Goal: Information Seeking & Learning: Find specific fact

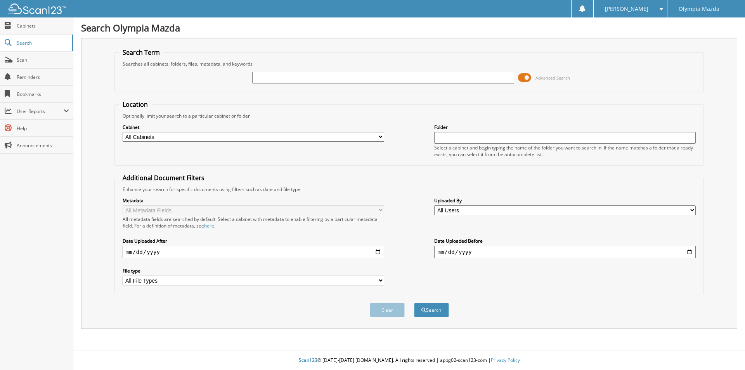
click at [270, 79] on input "text" at bounding box center [383, 78] width 262 height 12
type input "57337"
click at [414, 303] on button "Search" at bounding box center [431, 310] width 35 height 14
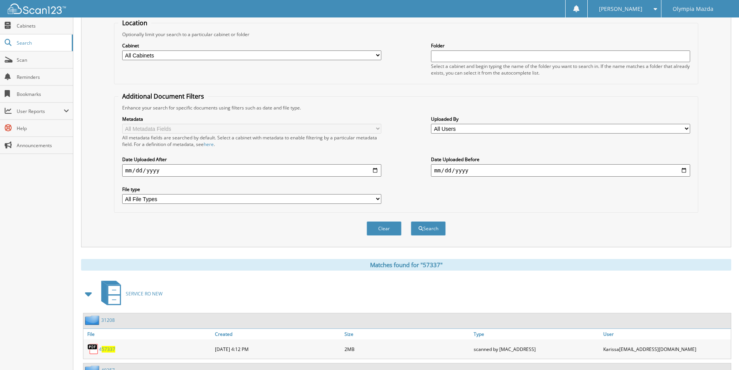
scroll to position [43, 0]
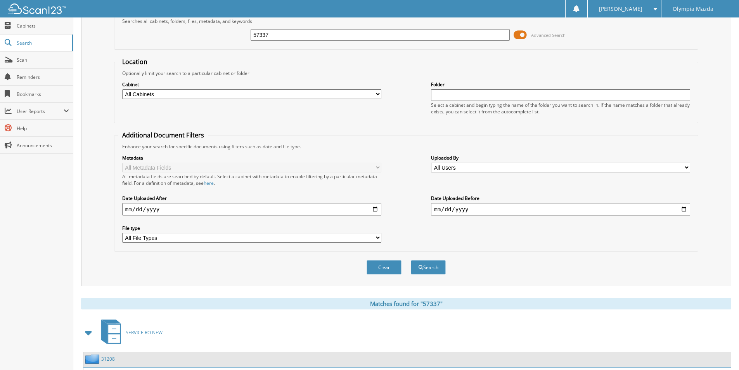
click at [283, 96] on select "All Cabinets ESSENTIAL CAR CARE PARTS RENTALS SERVICE RO NEW VIP Needs Filing" at bounding box center [251, 94] width 259 height 10
select select "21584"
click at [122, 89] on select "All Cabinets ESSENTIAL CAR CARE PARTS RENTALS SERVICE RO NEW VIP Needs Filing" at bounding box center [251, 94] width 259 height 10
click at [426, 267] on button "Search" at bounding box center [428, 267] width 35 height 14
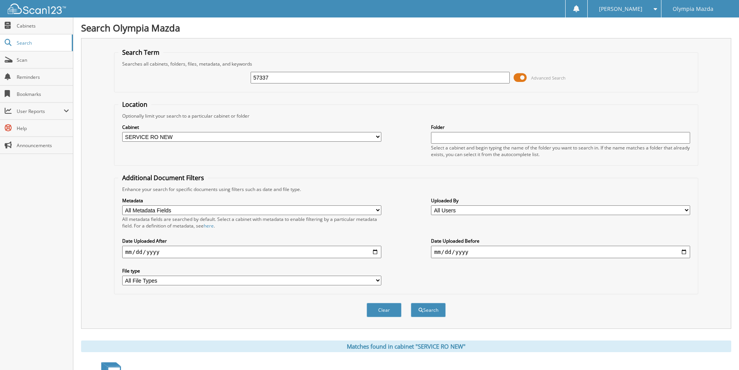
click at [465, 209] on select "All Users Alexandra Plainte AMANDA KING-LORD Austin Little Brenda McCaw Brent G…" at bounding box center [560, 210] width 259 height 10
select select "46271"
click at [431, 205] on select "All Users Alexandra Plainte AMANDA KING-LORD Austin Little Brenda McCaw Brent G…" at bounding box center [560, 210] width 259 height 10
click at [479, 213] on select "All Users Alexandra Plainte AMANDA KING-LORD Austin Little Brenda McCaw Brent G…" at bounding box center [560, 210] width 259 height 10
select select
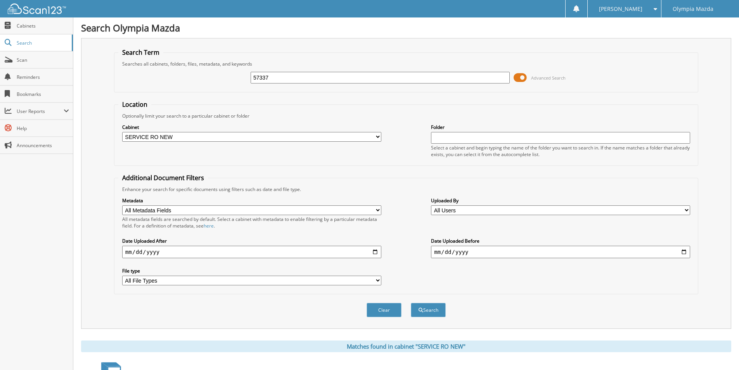
click at [431, 205] on select "All Users Alexandra Plainte AMANDA KING-LORD Austin Little Brenda McCaw Brent G…" at bounding box center [560, 210] width 259 height 10
click at [225, 251] on input "date" at bounding box center [251, 252] width 259 height 12
click at [374, 253] on input "date" at bounding box center [251, 252] width 259 height 12
type input "[DATE]"
click at [426, 311] on button "Search" at bounding box center [428, 310] width 35 height 14
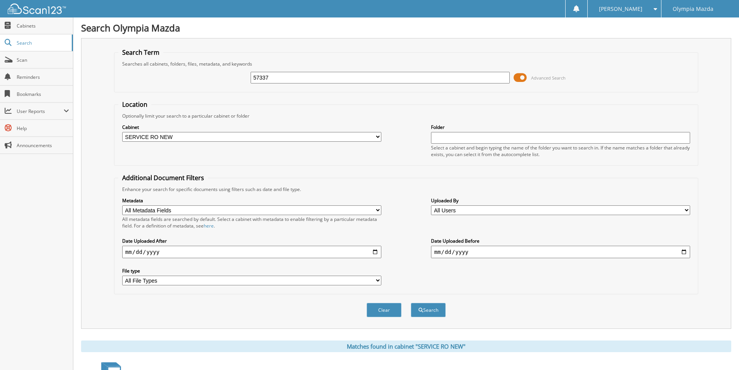
scroll to position [64, 0]
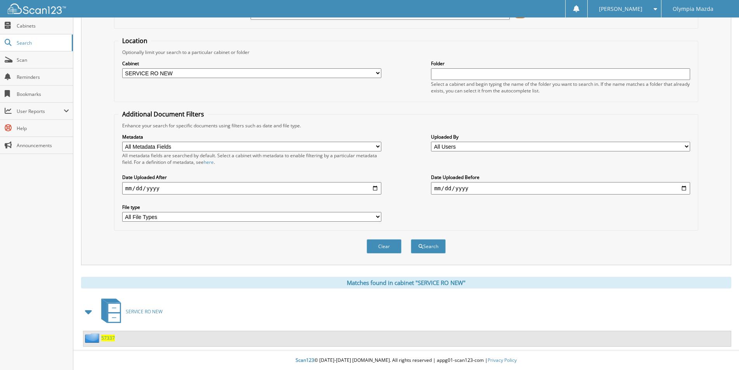
click at [106, 336] on span "57337" at bounding box center [108, 338] width 14 height 7
